Goal: Information Seeking & Learning: Compare options

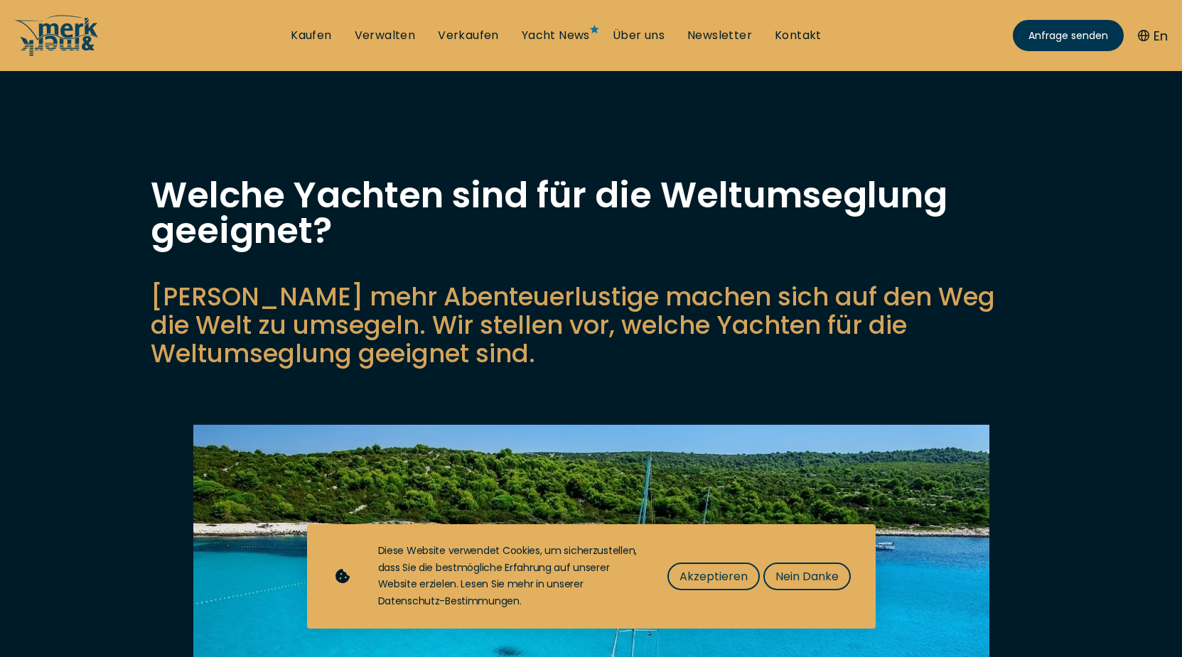
scroll to position [435, 0]
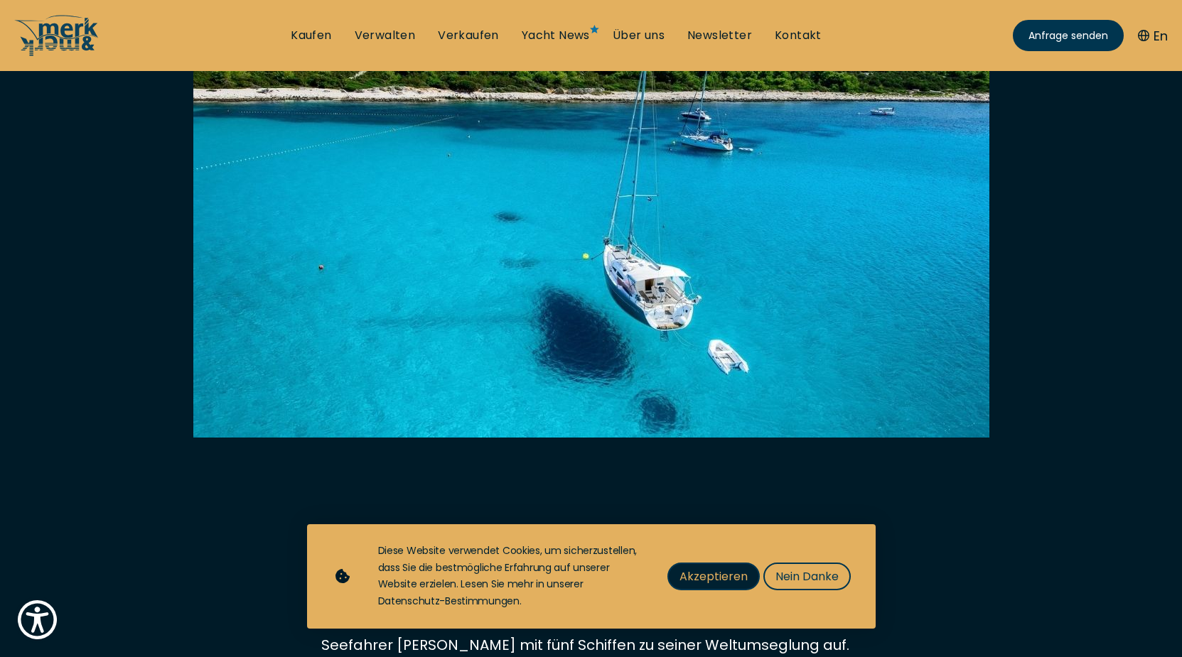
click at [709, 585] on span "Akzeptieren" at bounding box center [713, 577] width 68 height 18
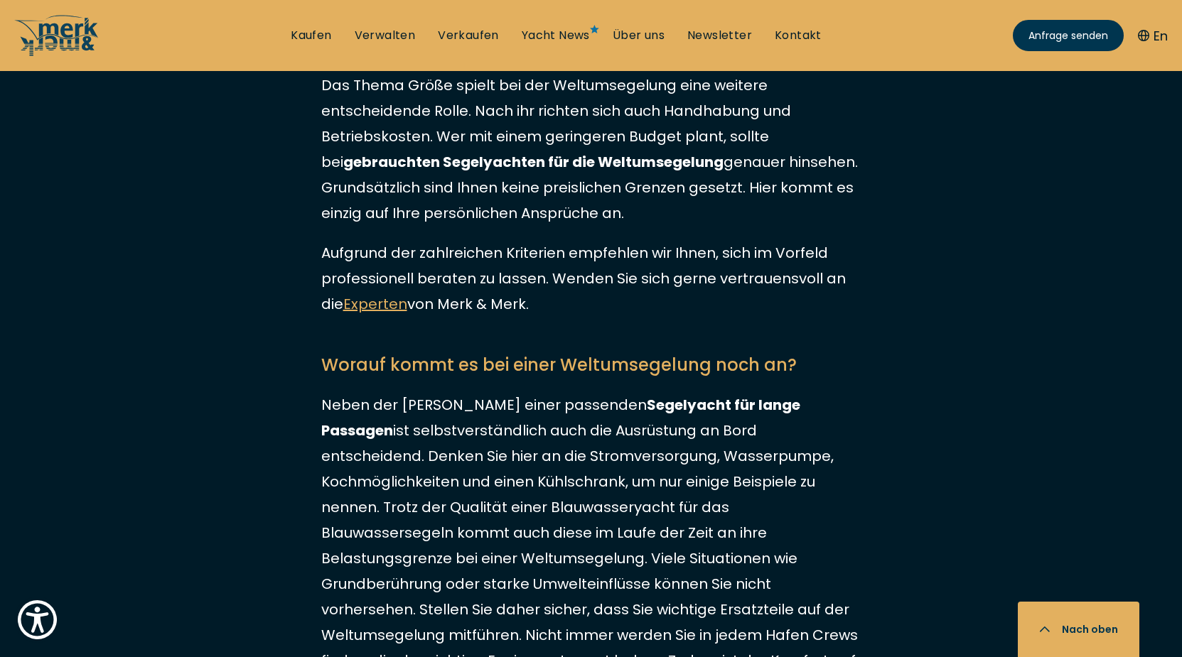
scroll to position [2464, 0]
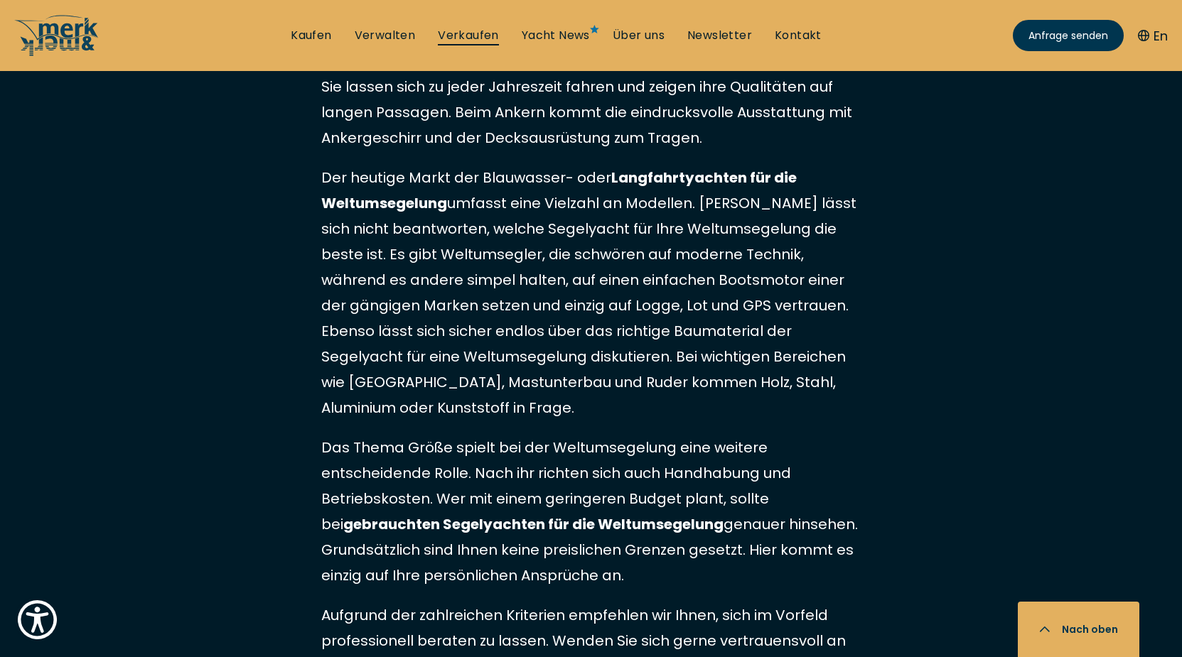
click at [456, 36] on link "Verkaufen" at bounding box center [468, 36] width 61 height 16
select select "sell"
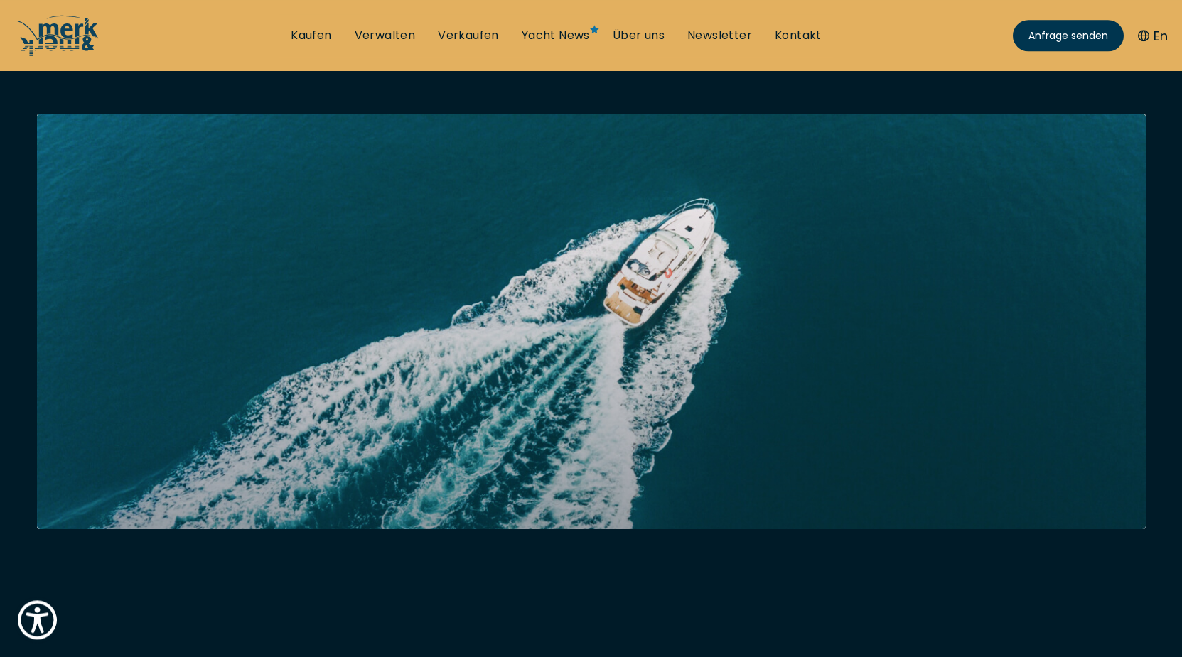
scroll to position [217, 0]
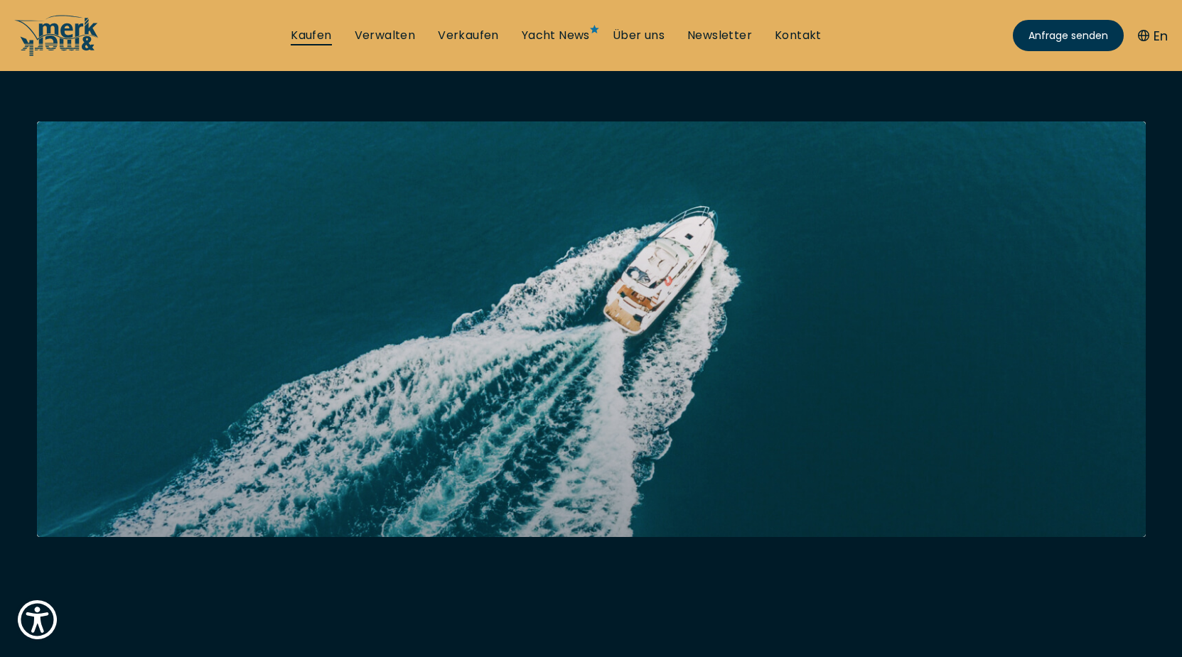
click at [308, 31] on link "Kaufen" at bounding box center [311, 36] width 40 height 16
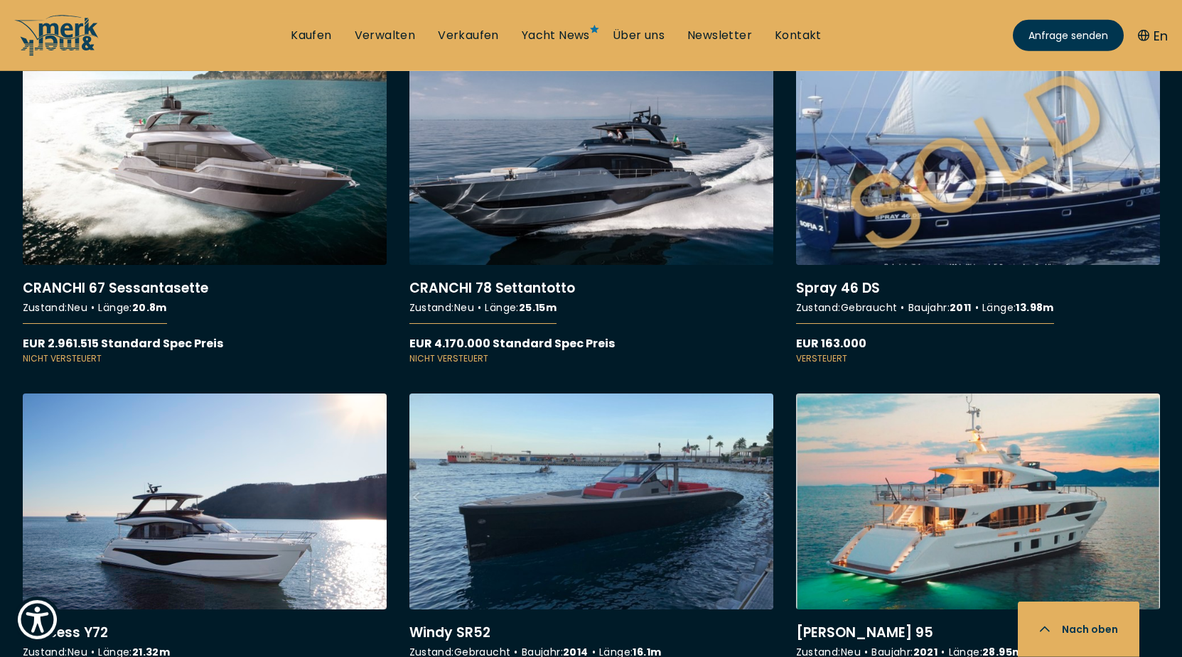
scroll to position [13466, 0]
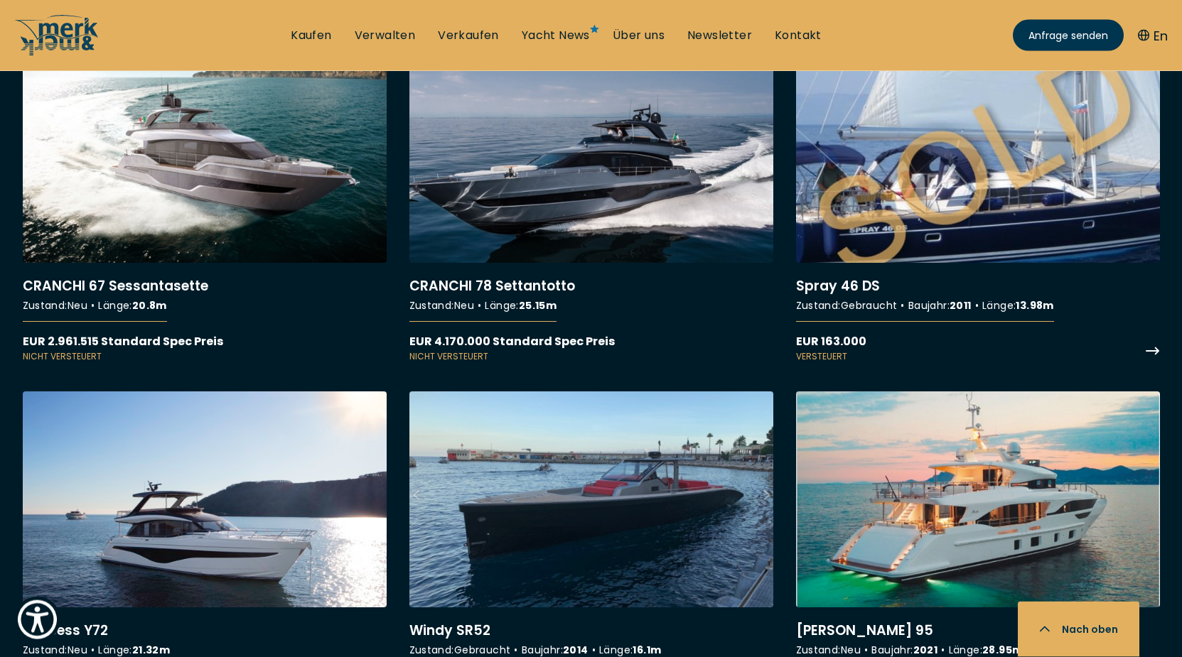
click at [840, 330] on link "More details about Spray 46 DS" at bounding box center [978, 205] width 364 height 316
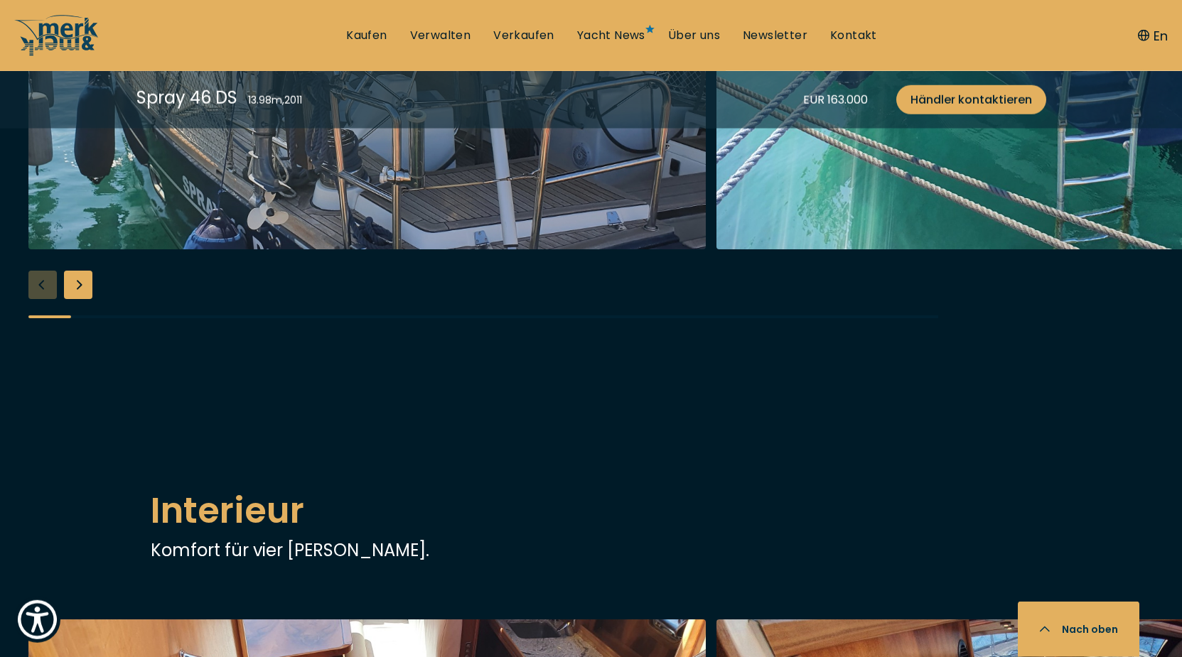
scroll to position [1667, 0]
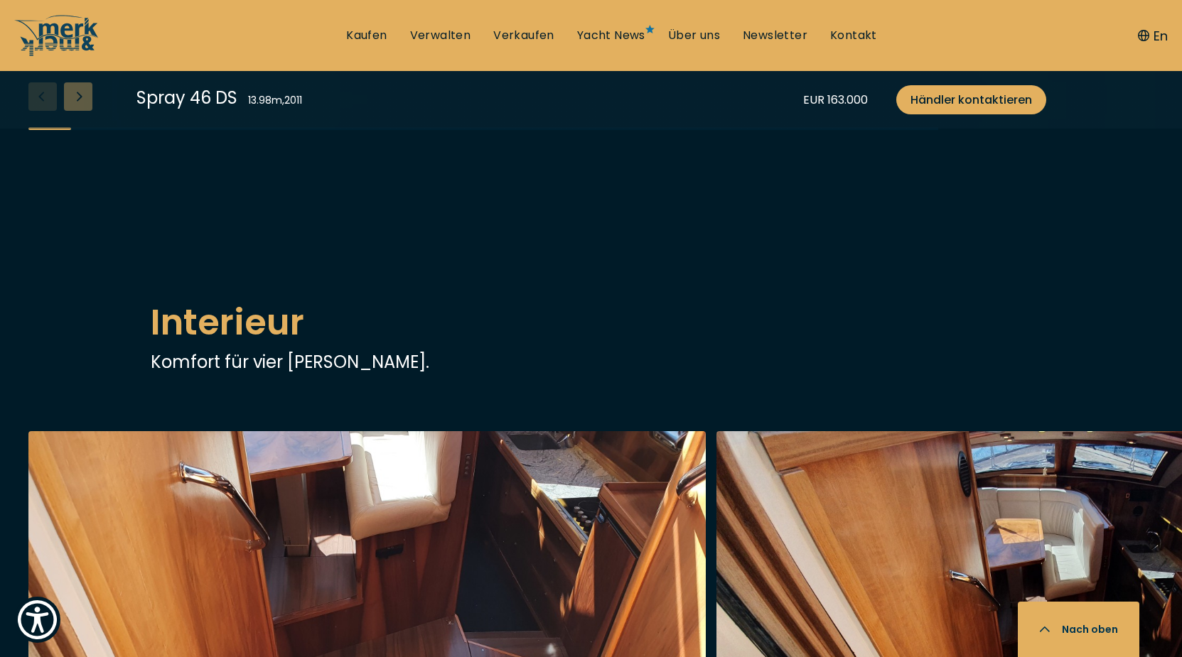
scroll to position [5577, 0]
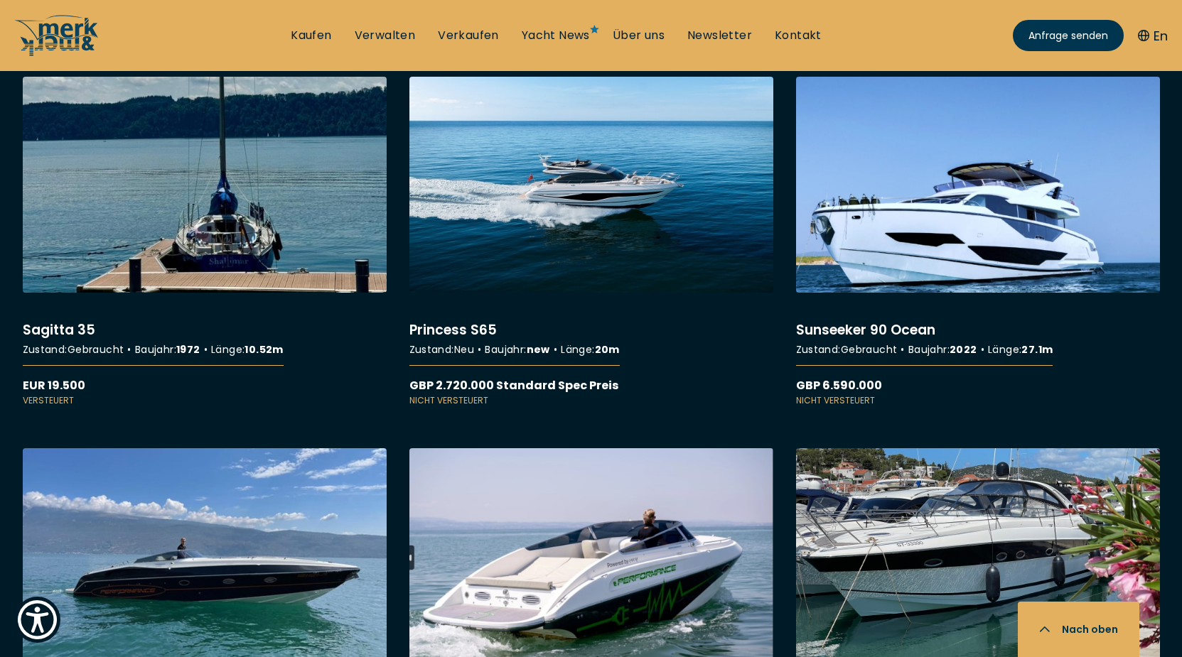
scroll to position [6595, 0]
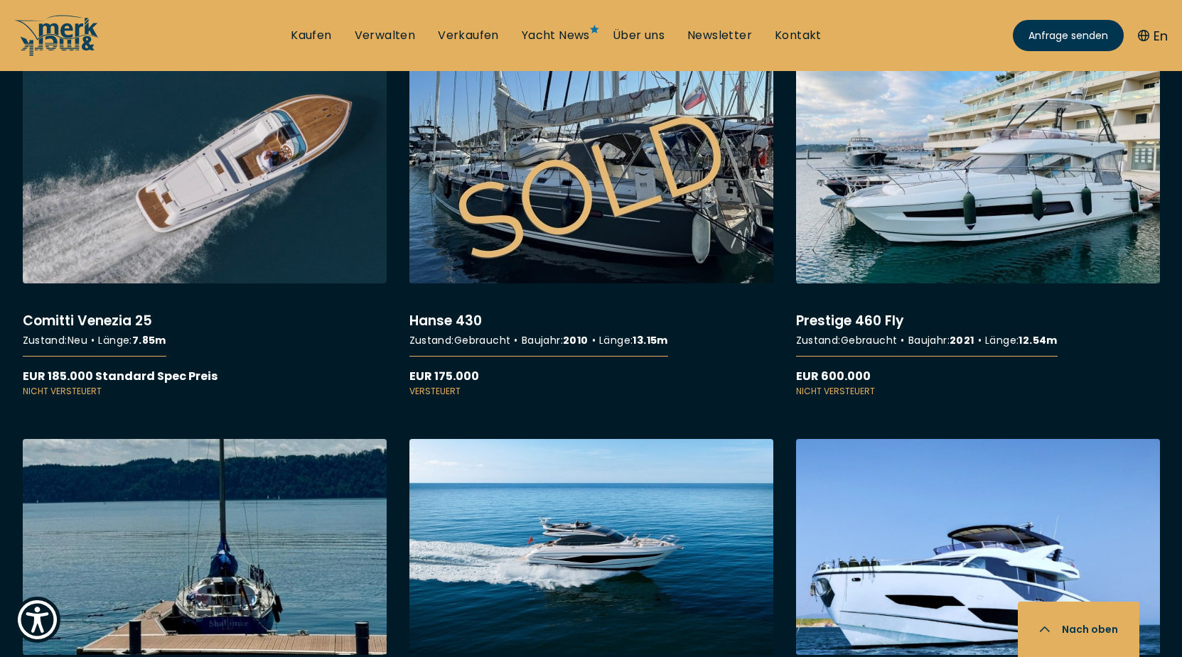
click at [441, 398] on link "More details about Hanse 430" at bounding box center [591, 232] width 364 height 330
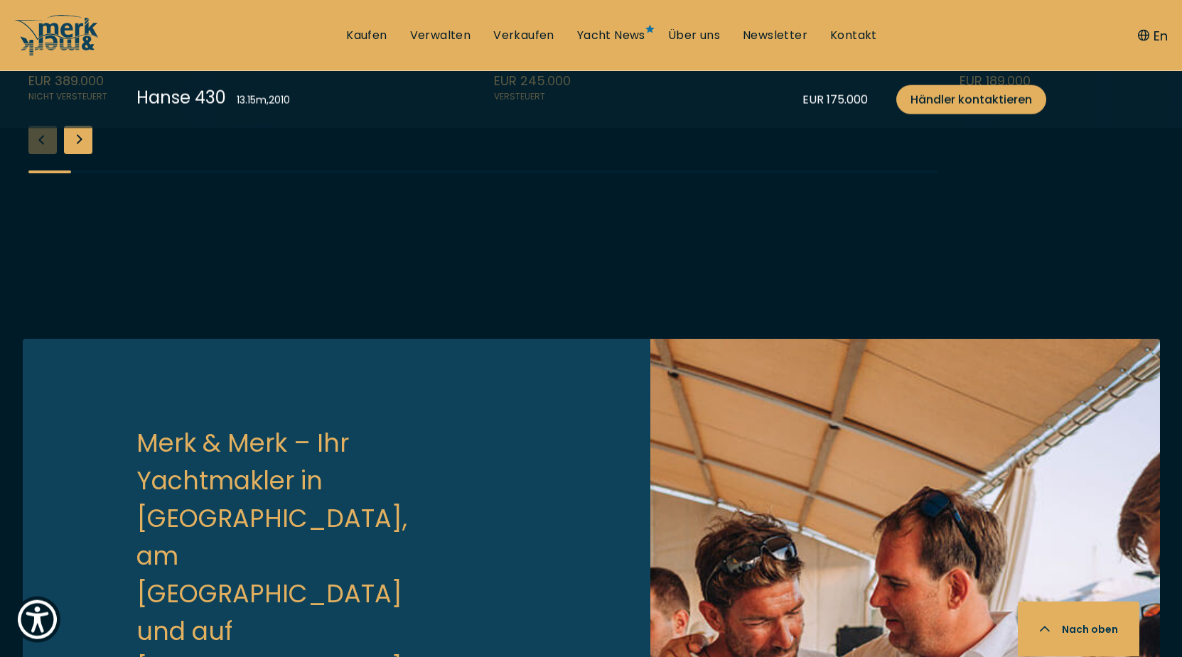
scroll to position [3696, 0]
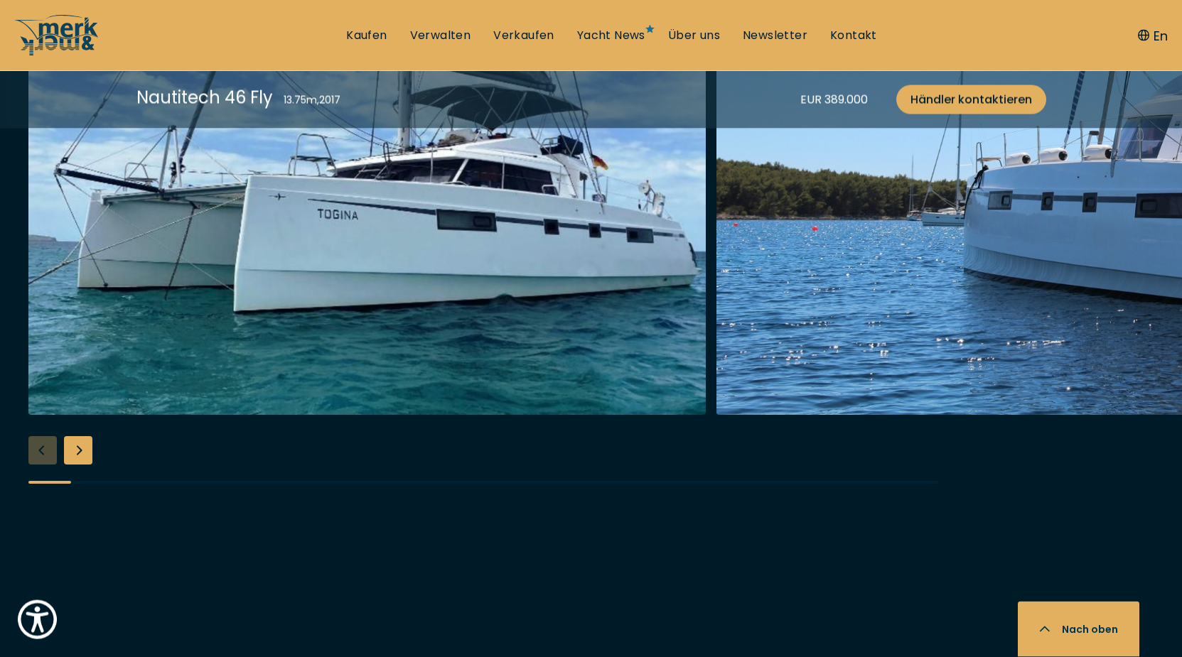
scroll to position [1449, 0]
